Goal: Find specific page/section: Find specific page/section

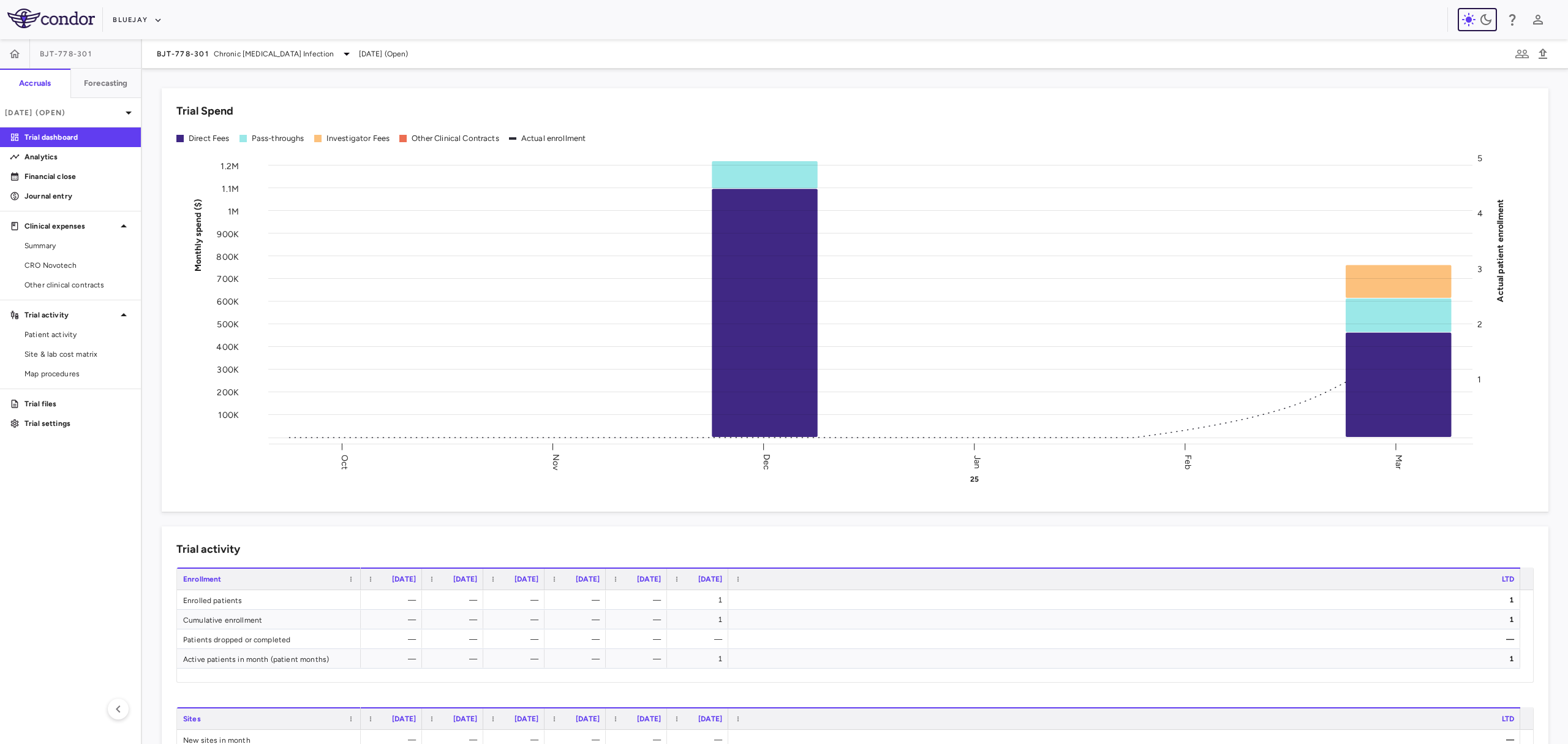
click at [1484, 20] on icon "button" at bounding box center [1486, 19] width 15 height 15
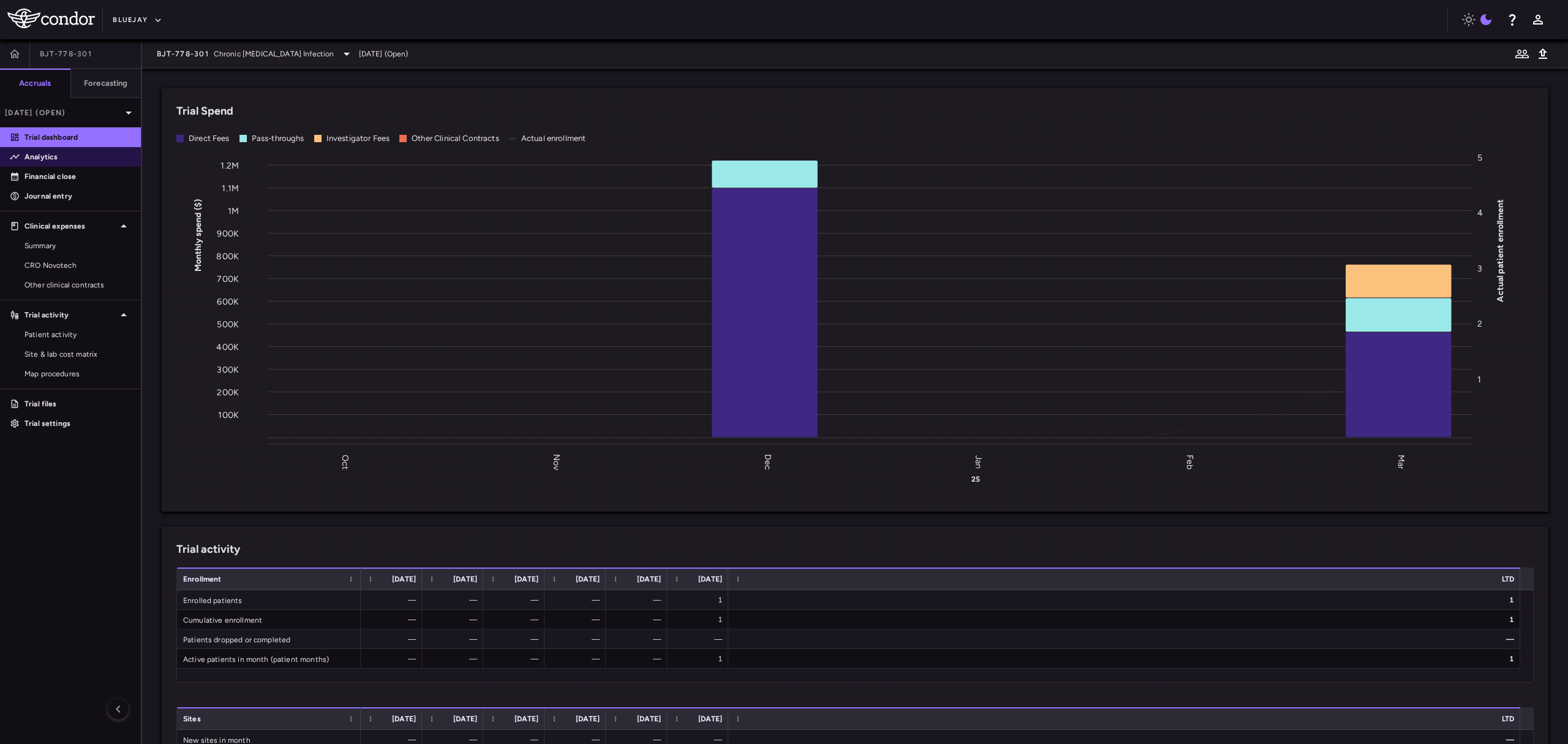
click at [45, 153] on p "Analytics" at bounding box center [78, 157] width 107 height 11
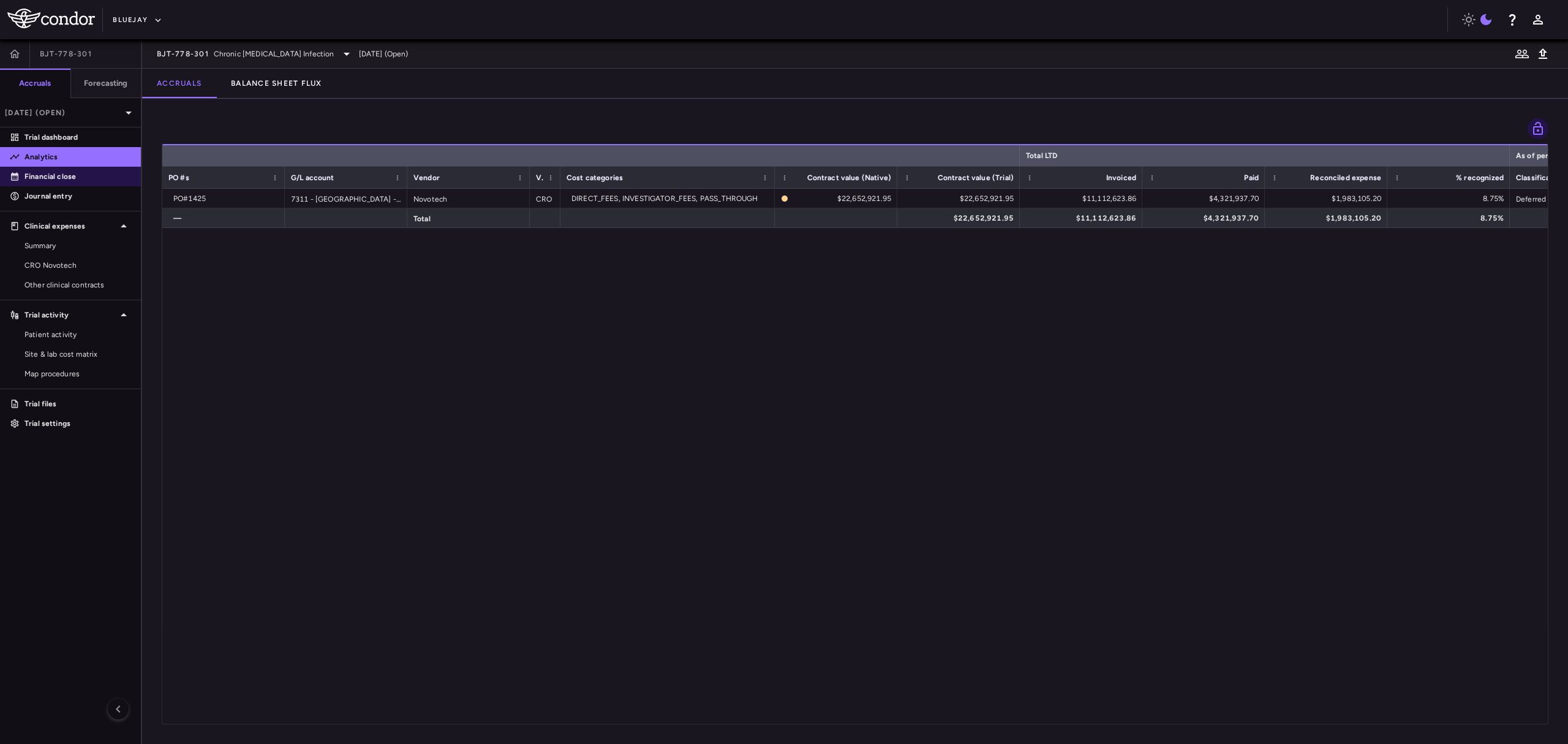
click at [41, 180] on p "Financial close" at bounding box center [78, 177] width 107 height 11
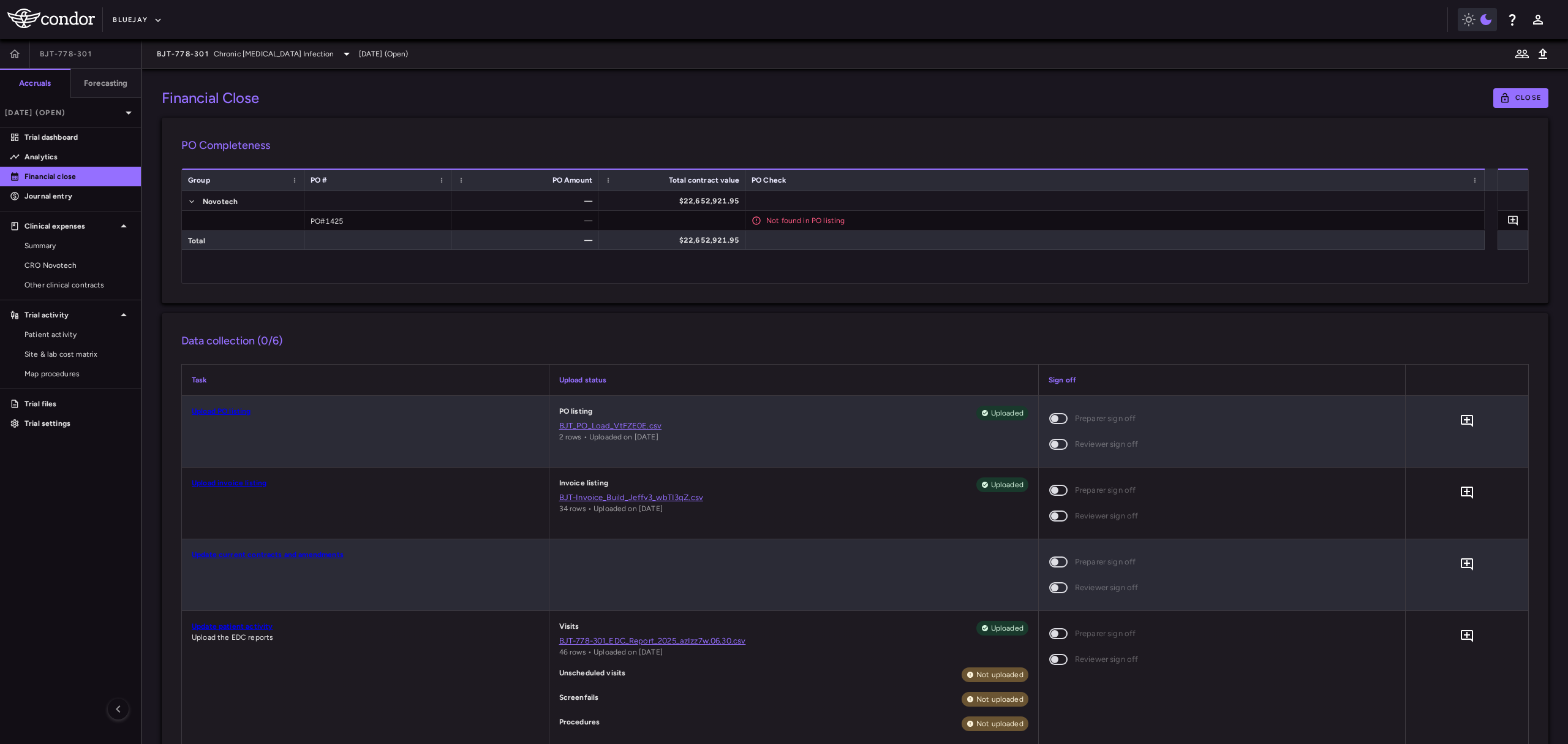
drag, startPoint x: 1471, startPoint y: 18, endPoint x: 1008, endPoint y: 141, distance: 479.1
click at [1008, 141] on h6 "PO Completeness" at bounding box center [855, 145] width 1348 height 16
click at [1470, 18] on icon "button" at bounding box center [1469, 19] width 14 height 14
